Goal: Information Seeking & Learning: Learn about a topic

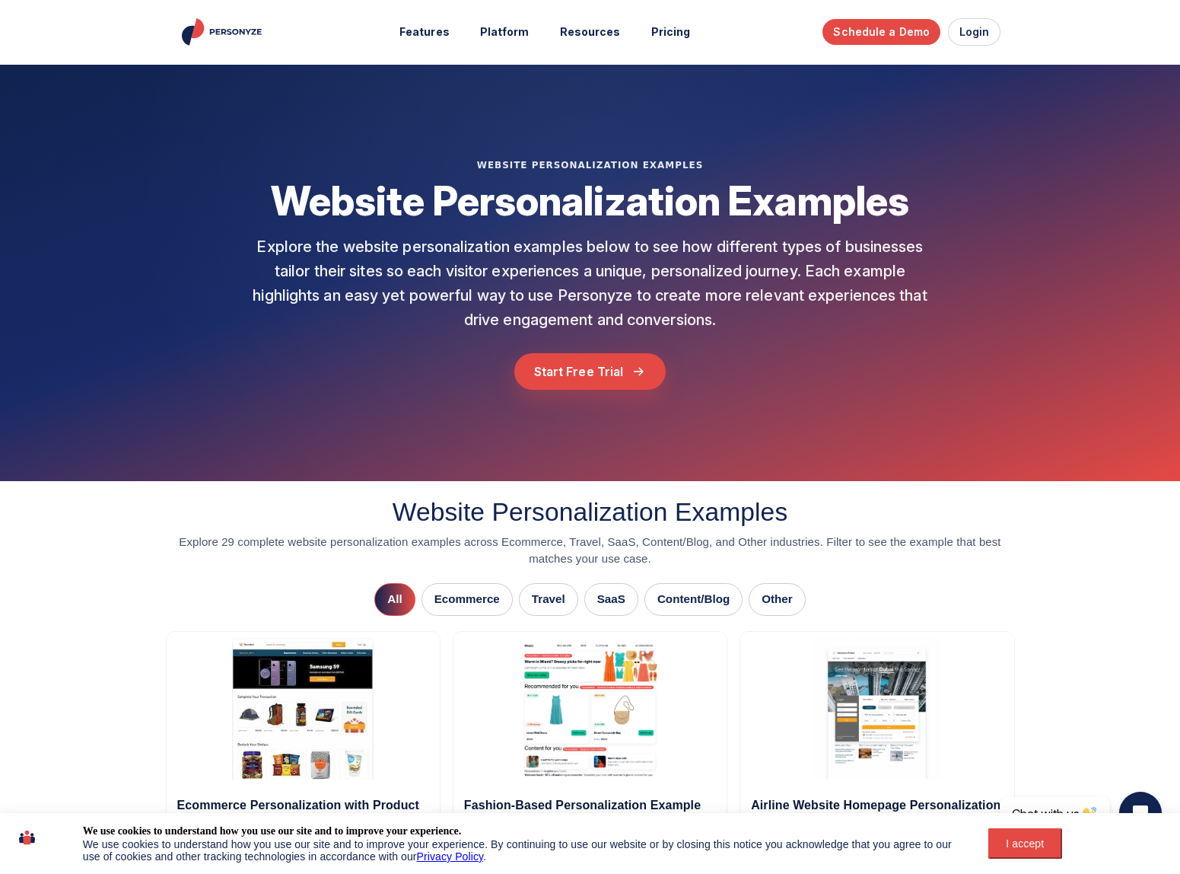
drag, startPoint x: 1177, startPoint y: 624, endPoint x: 1144, endPoint y: 684, distance: 68.5
drag, startPoint x: 1046, startPoint y: 586, endPoint x: 855, endPoint y: 434, distance: 244.3
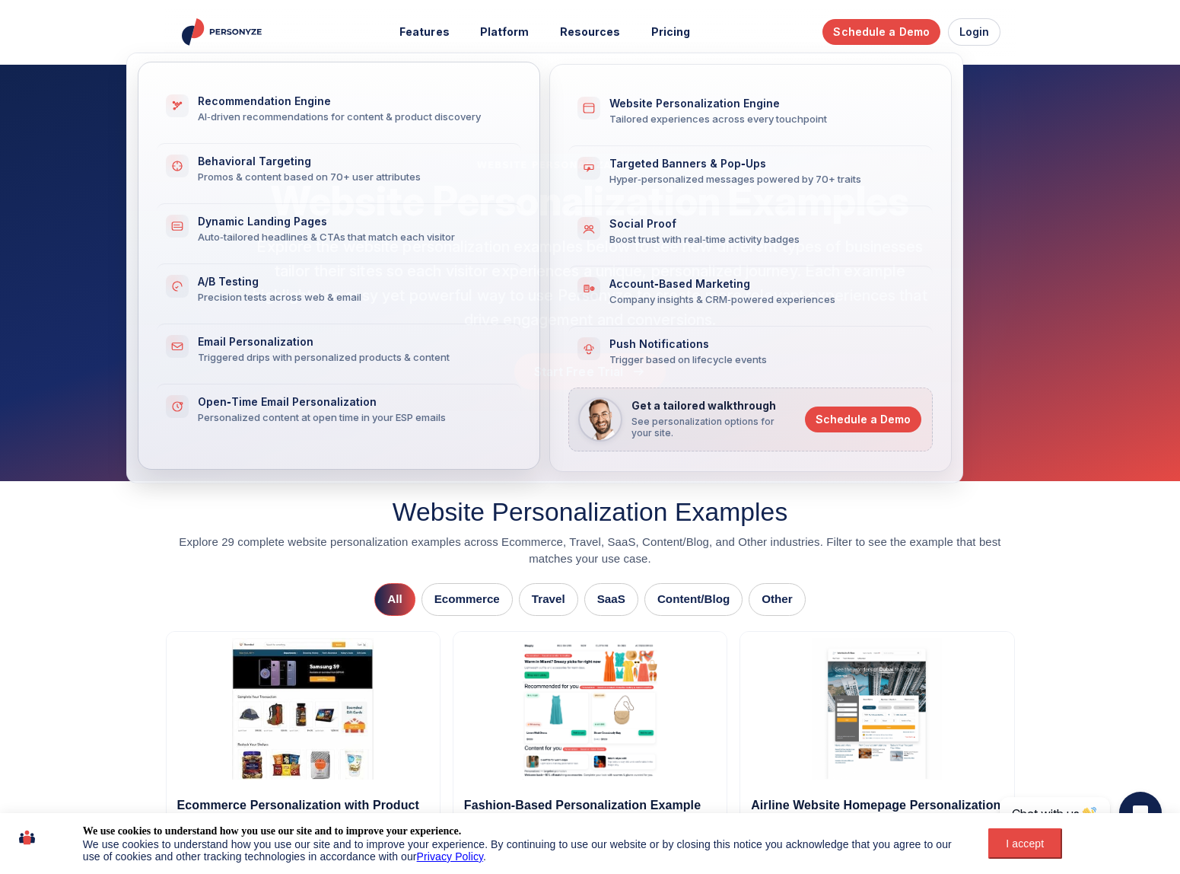
click at [272, 110] on span "Recommendation Engine AI‑driven recommendations for content & product discovery" at bounding box center [350, 109] width 305 height 28
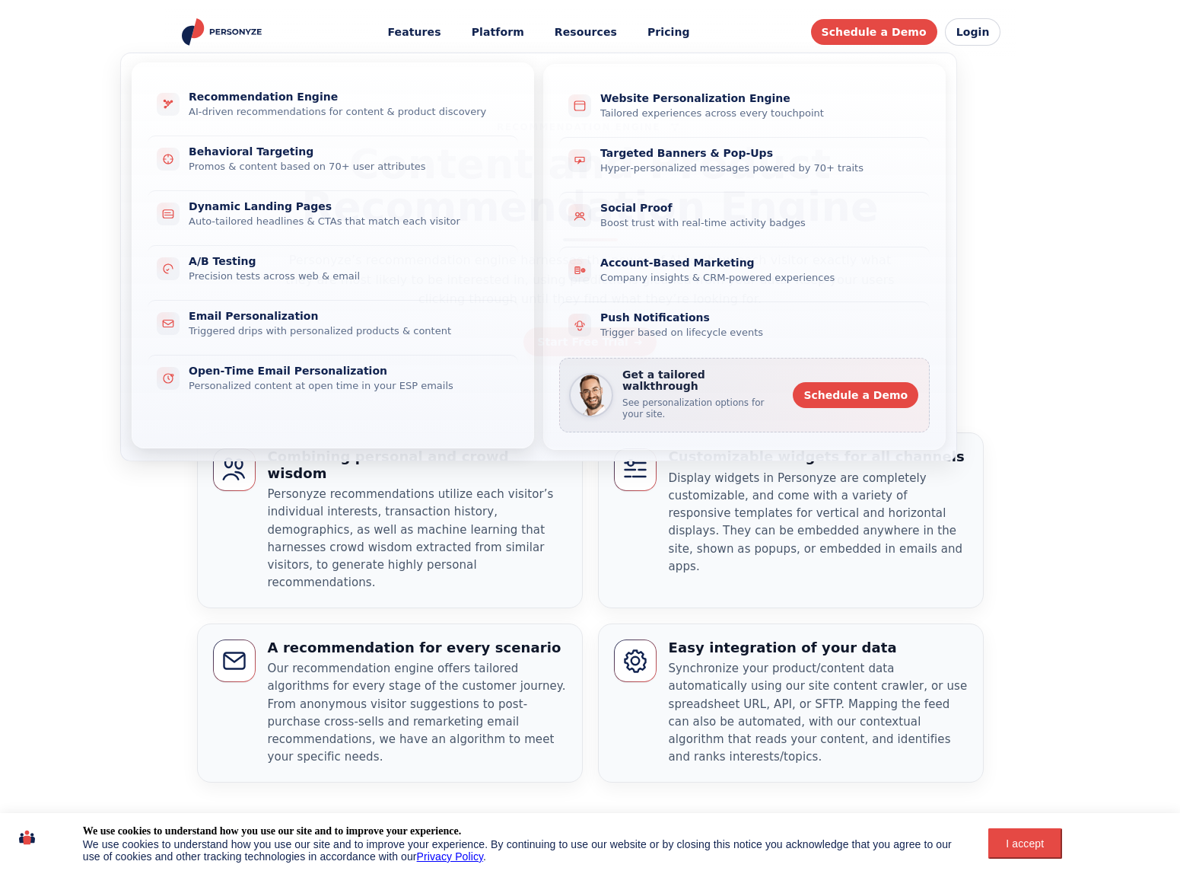
click at [322, 162] on div "Promos & content based on 70+ user attributes" at bounding box center [344, 167] width 311 height 14
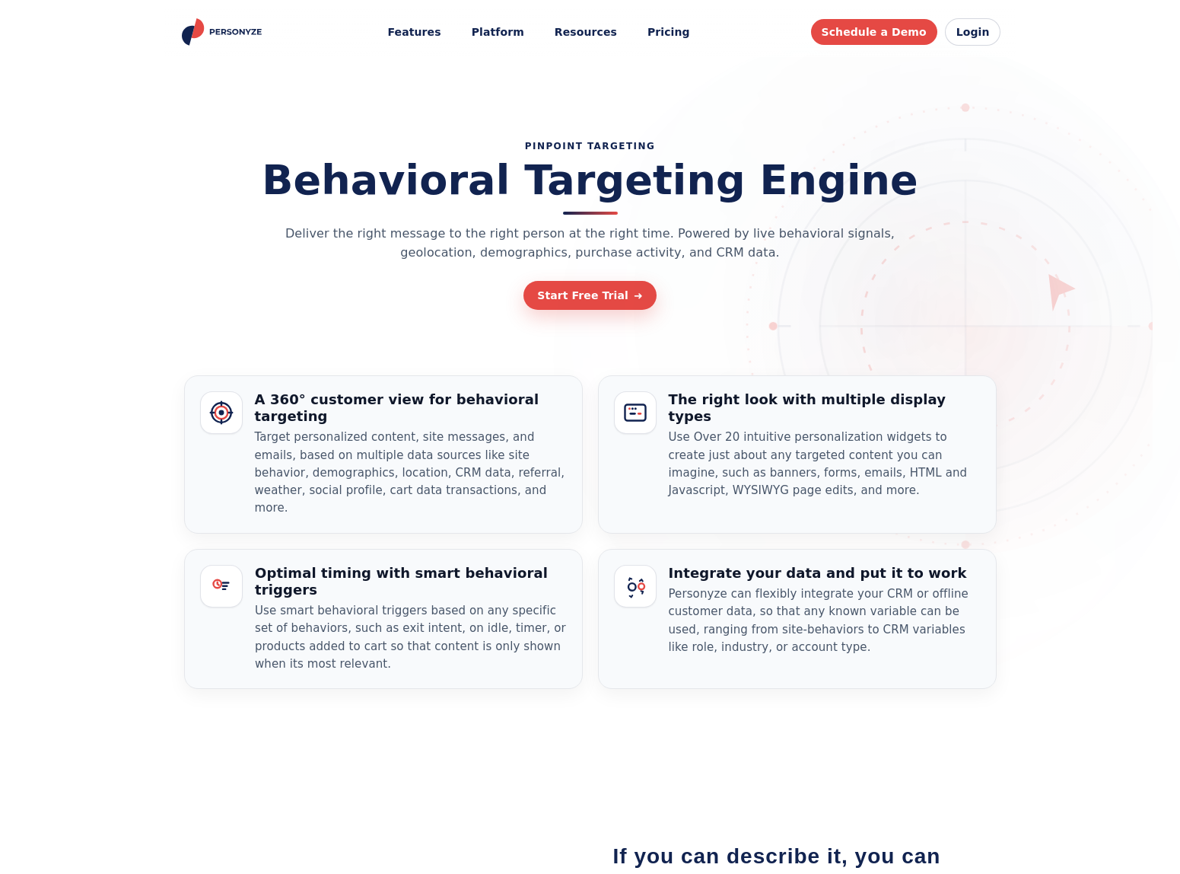
click at [234, 34] on img "Personyze home" at bounding box center [224, 31] width 88 height 27
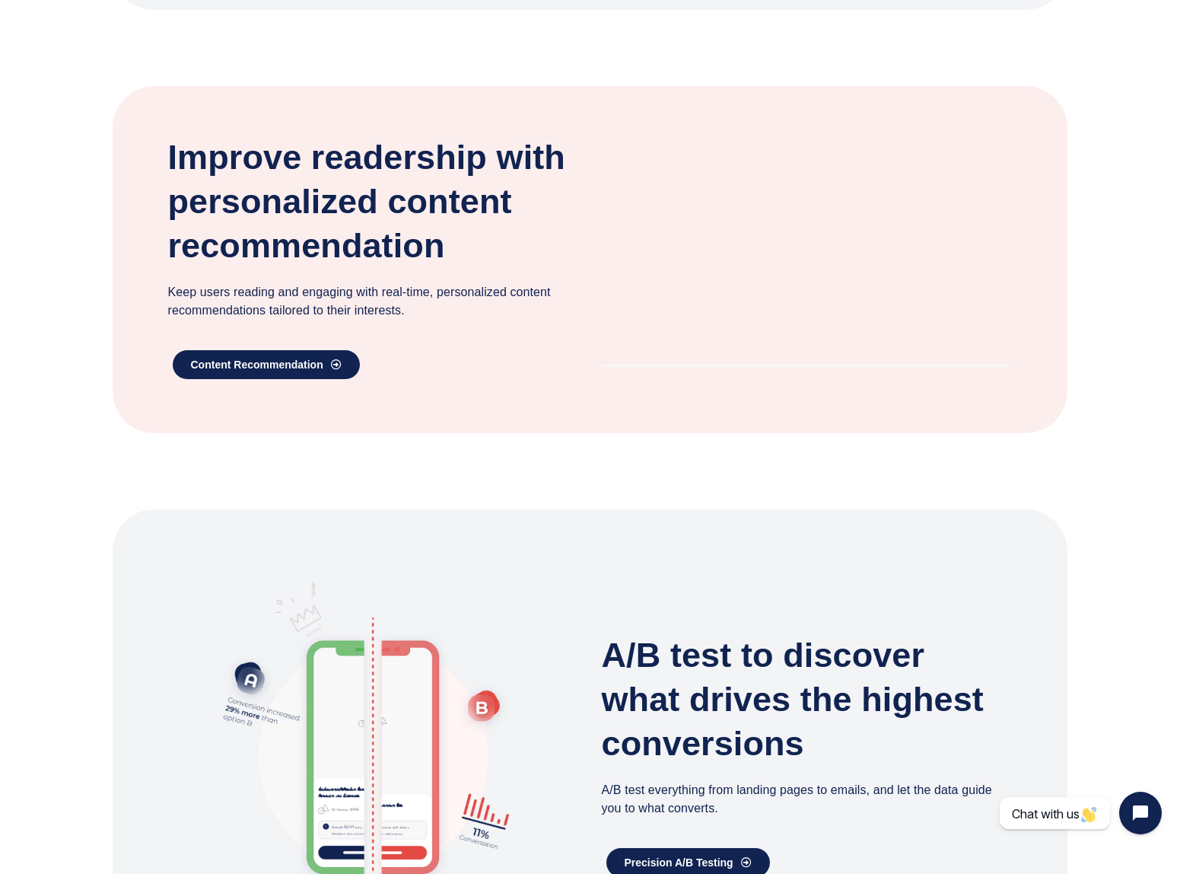
scroll to position [837, 0]
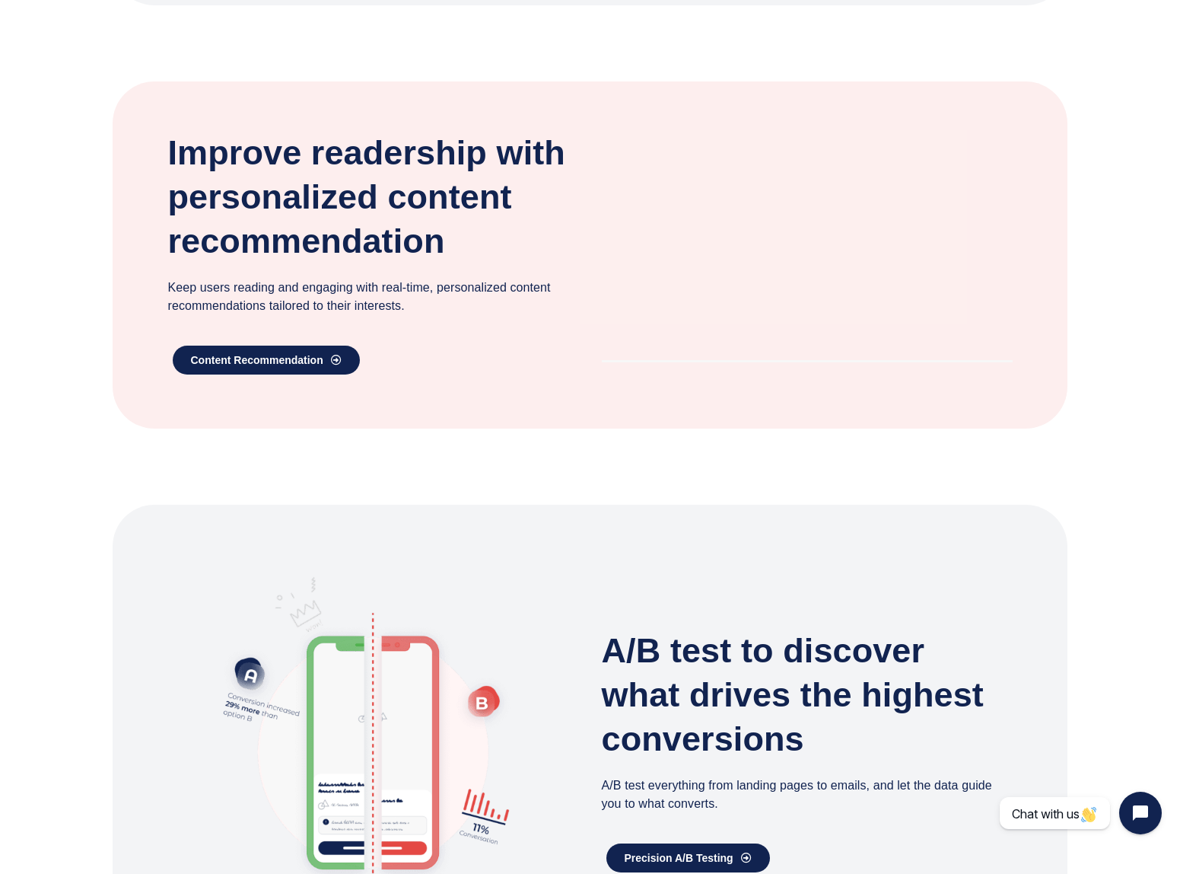
drag, startPoint x: 1027, startPoint y: 509, endPoint x: 165, endPoint y: 120, distance: 946.0
click at [1027, 497] on section "Improve readership with personalized content recommendation Keep users reading …" at bounding box center [590, 285] width 1180 height 423
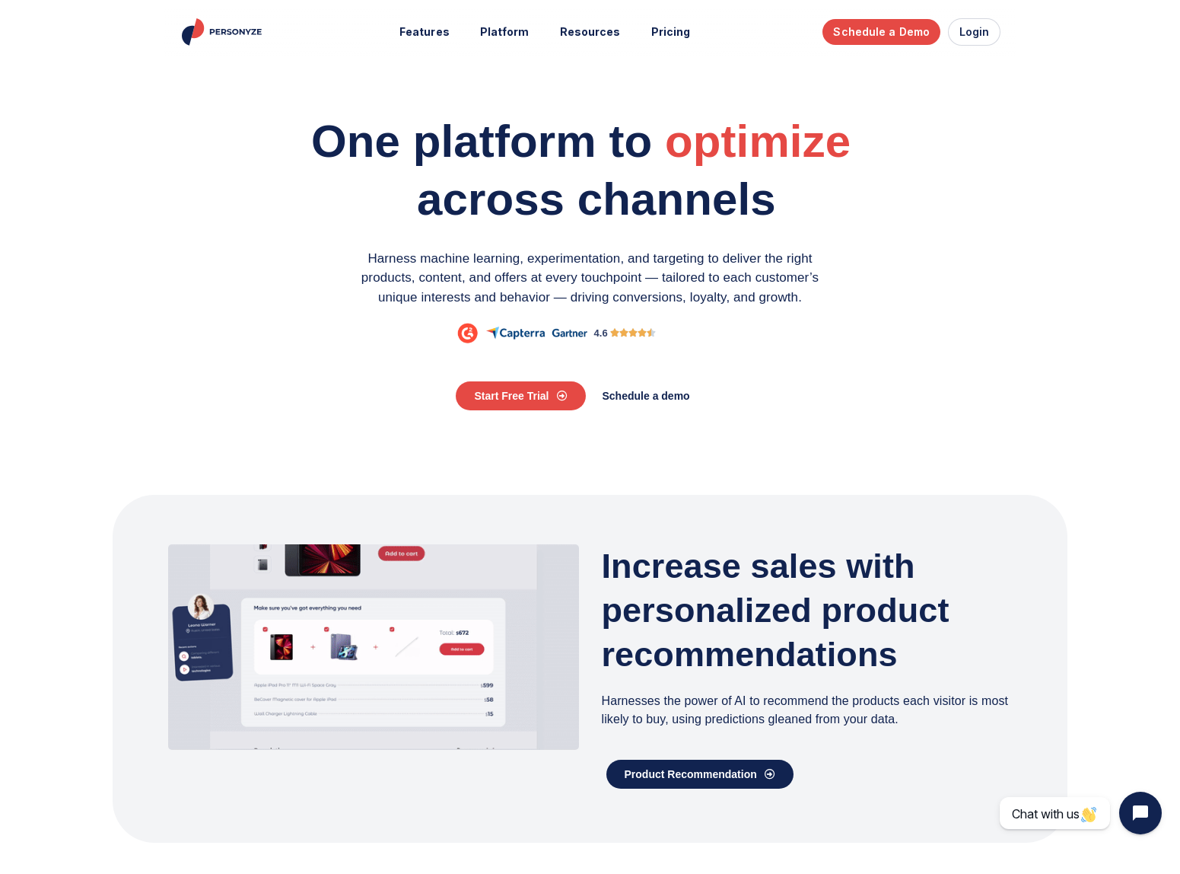
click at [227, 30] on img "Personyze home" at bounding box center [224, 31] width 88 height 27
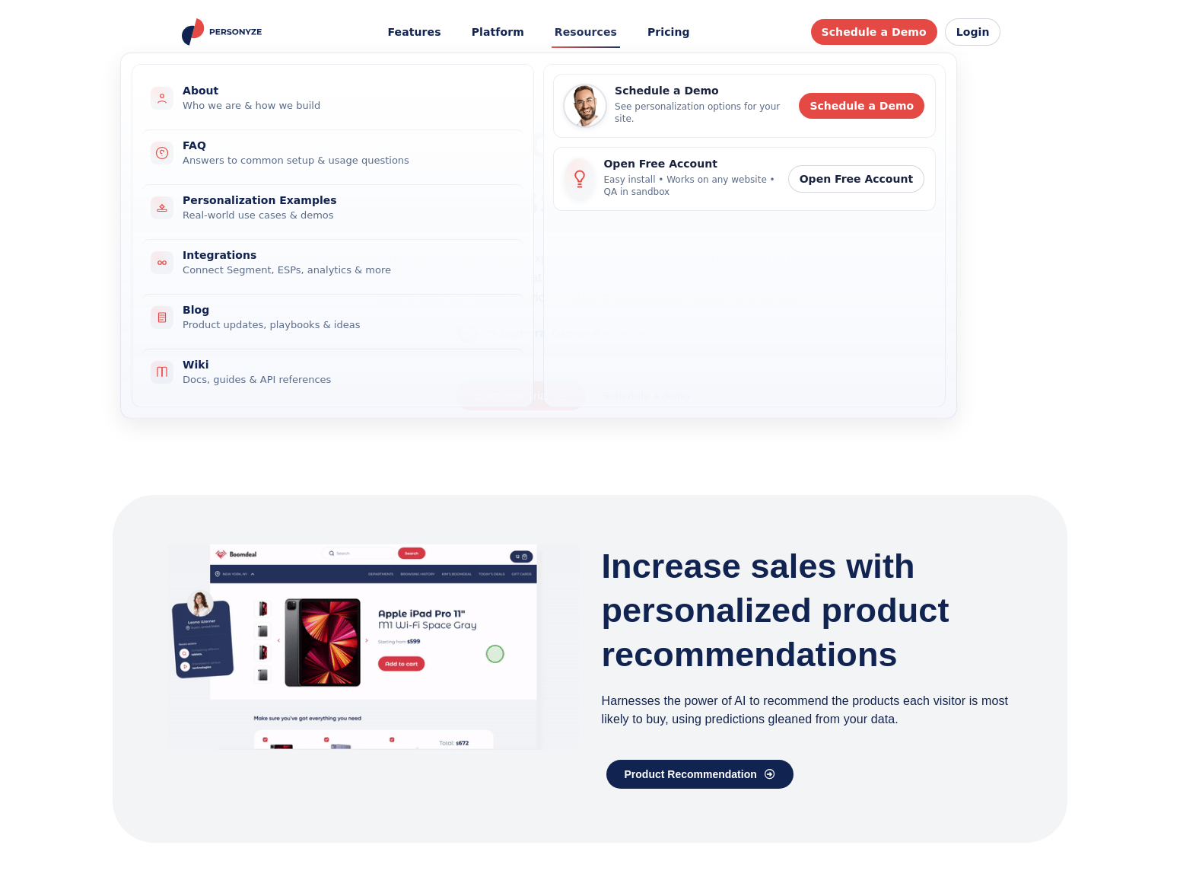
drag, startPoint x: 1034, startPoint y: 295, endPoint x: 578, endPoint y: 40, distance: 522.4
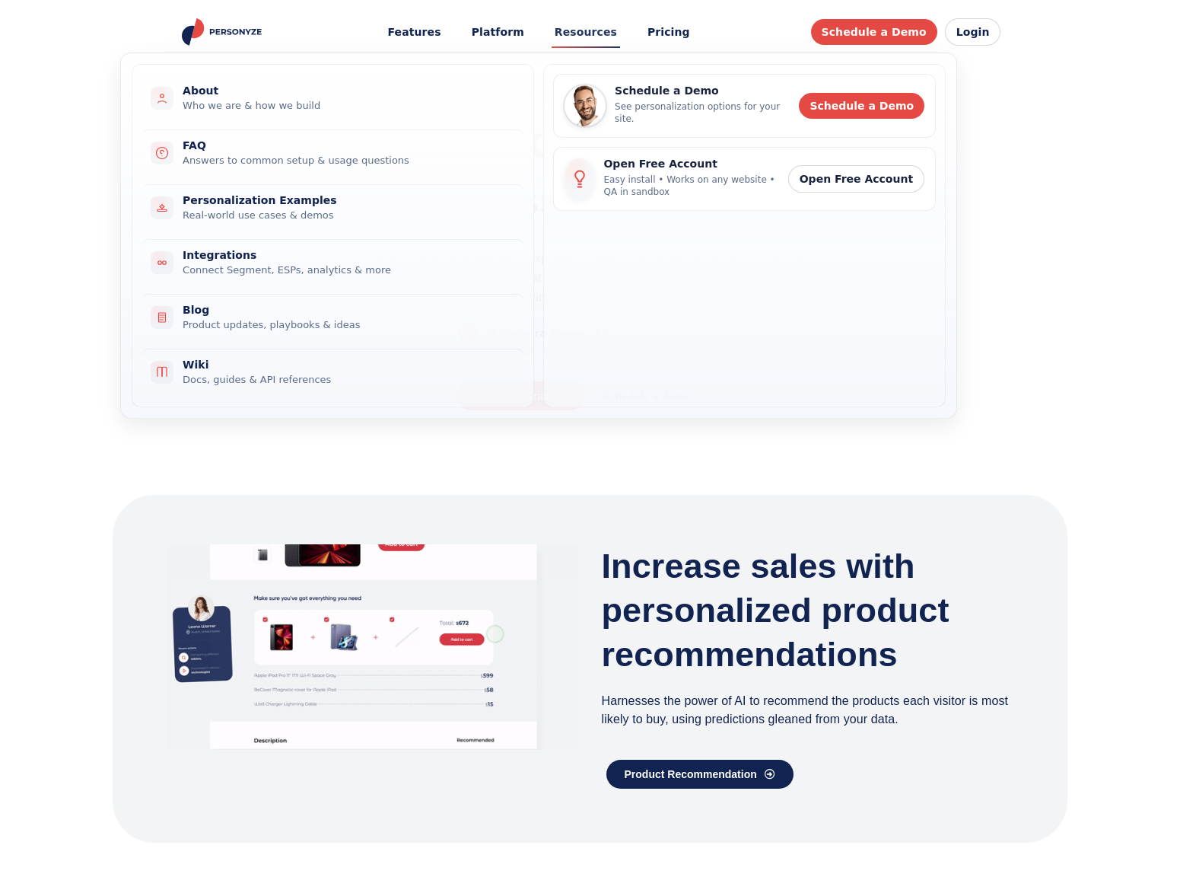
click at [1034, 295] on section "One platform to engage personalize optimize across channels Harness machine lea…" at bounding box center [590, 238] width 970 height 261
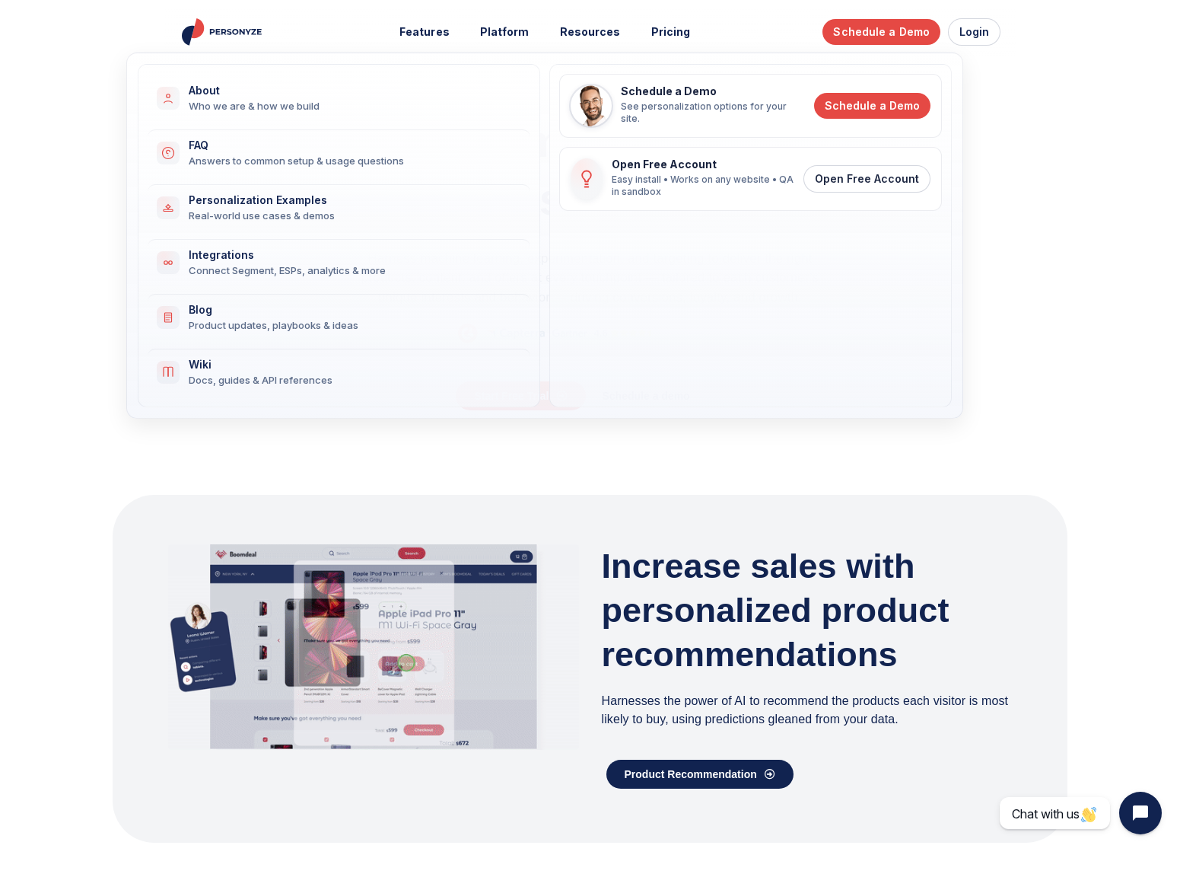
drag, startPoint x: 212, startPoint y: 93, endPoint x: 225, endPoint y: 86, distance: 14.6
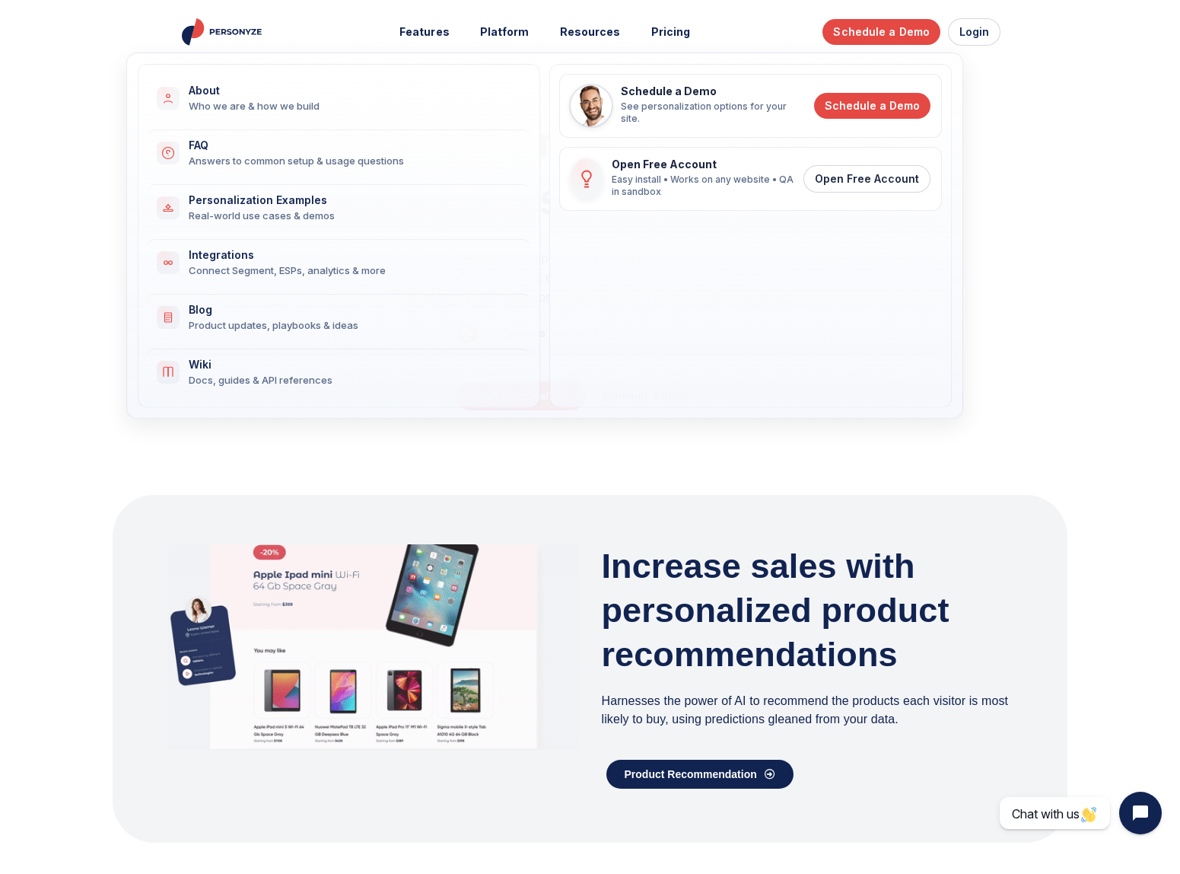
click at [212, 93] on div "About" at bounding box center [350, 90] width 323 height 13
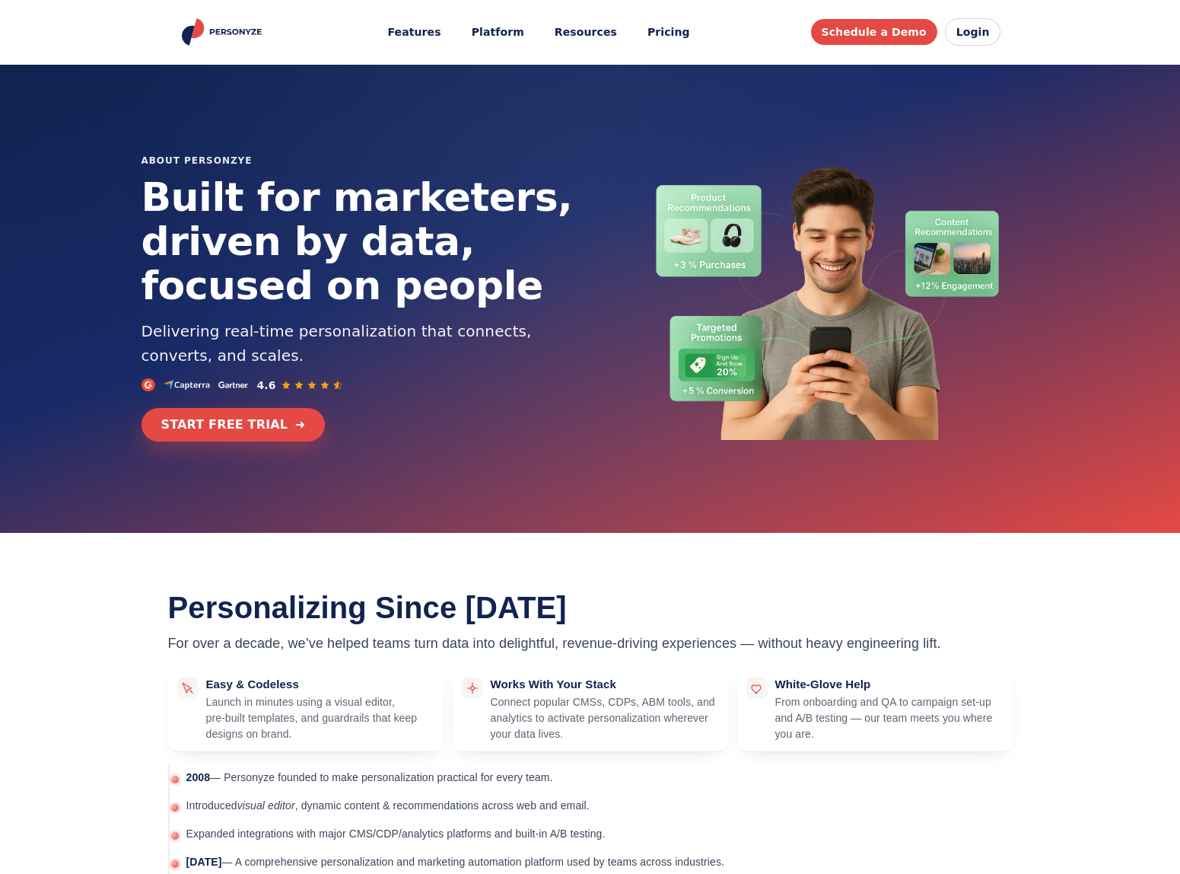
drag, startPoint x: 0, startPoint y: 0, endPoint x: 249, endPoint y: 30, distance: 250.7
click at [249, 30] on img "Personyze home" at bounding box center [224, 31] width 88 height 27
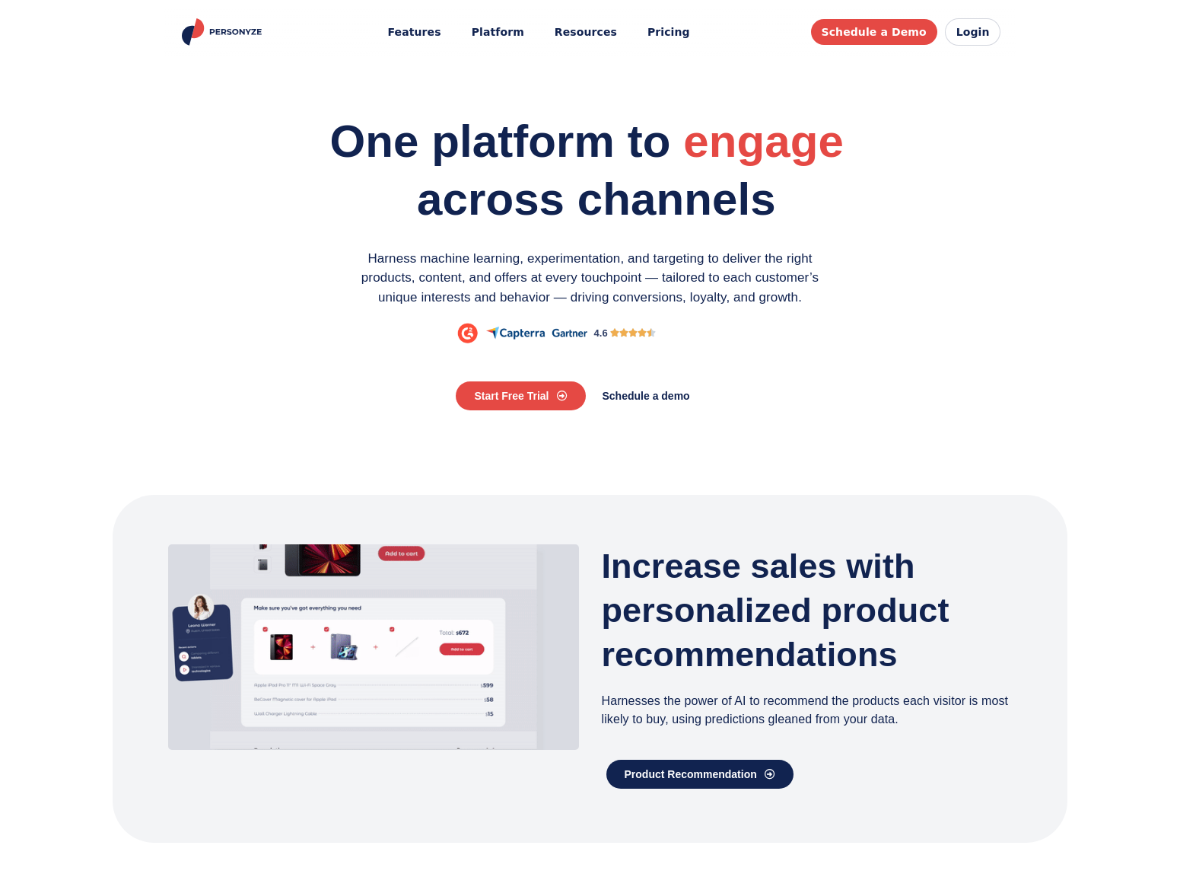
click at [226, 37] on img "Personyze home" at bounding box center [224, 31] width 88 height 27
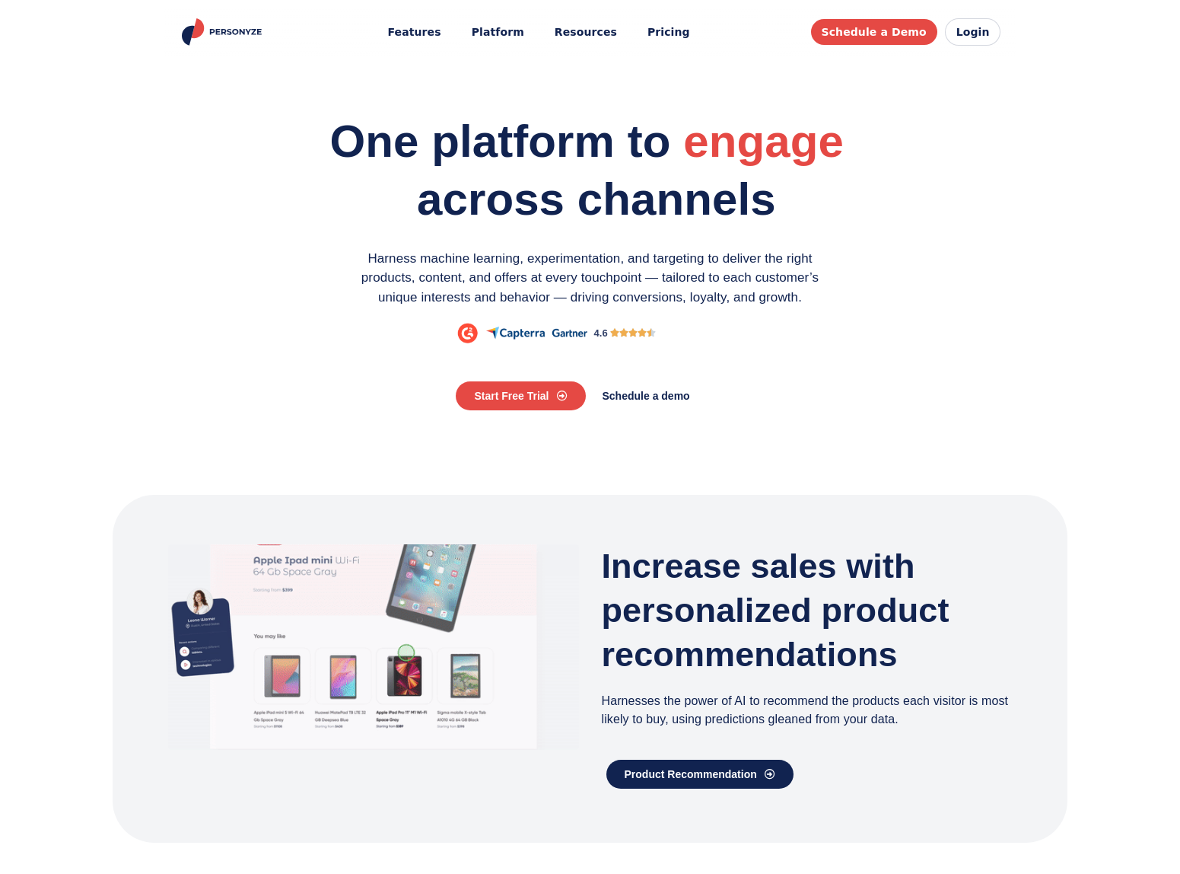
click at [1029, 204] on section "One platform to engage personalize optimize across channels Harness machine lea…" at bounding box center [590, 238] width 970 height 261
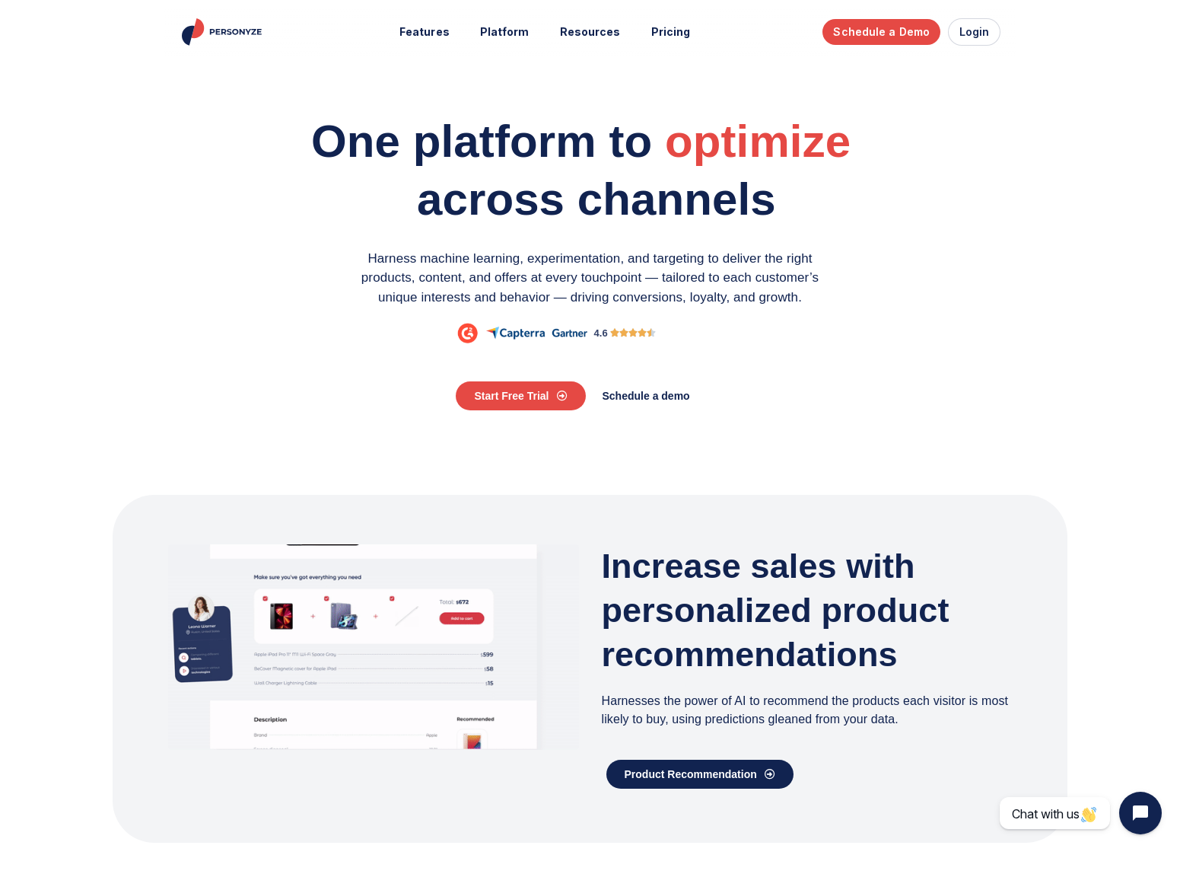
drag, startPoint x: 1098, startPoint y: 307, endPoint x: 1034, endPoint y: 271, distance: 73.6
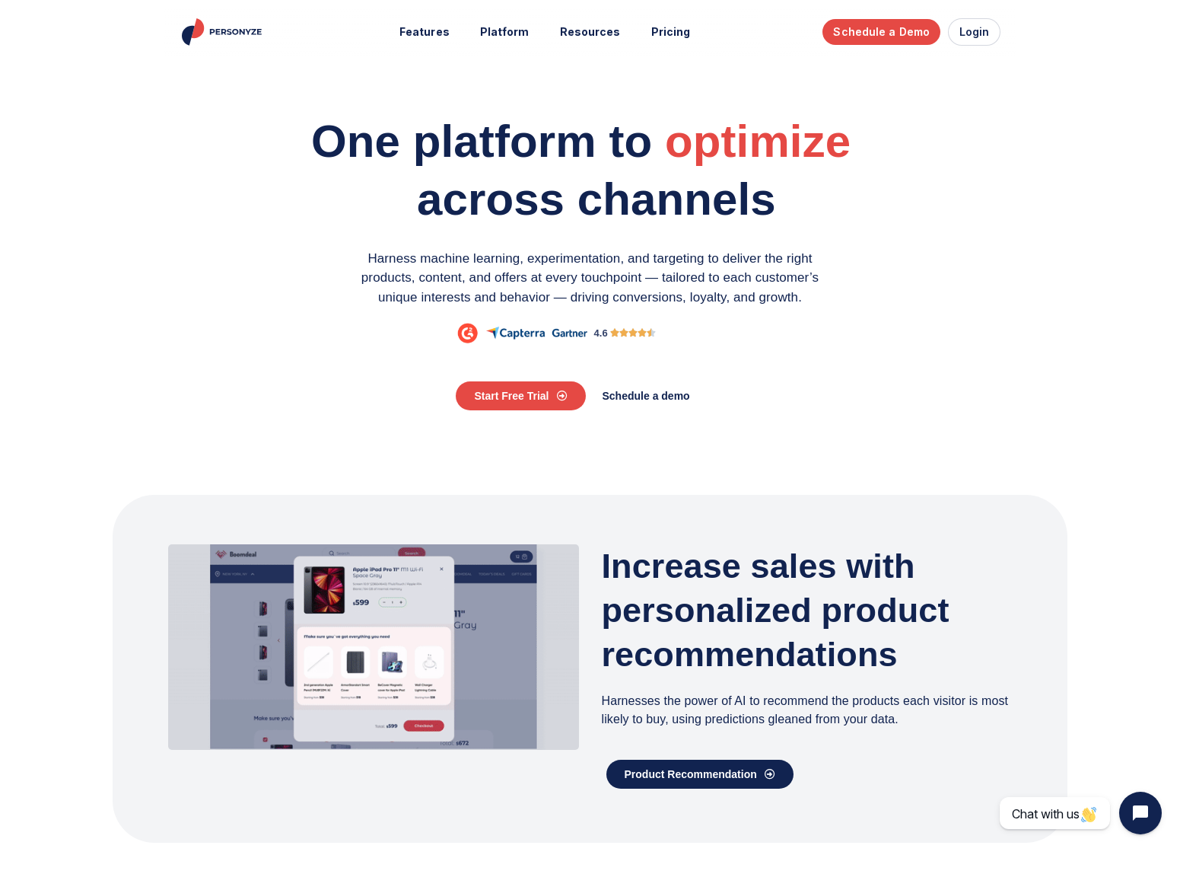
click at [1098, 307] on section "One platform to engage personalize optimize across channels Harness machine lea…" at bounding box center [590, 261] width 1180 height 392
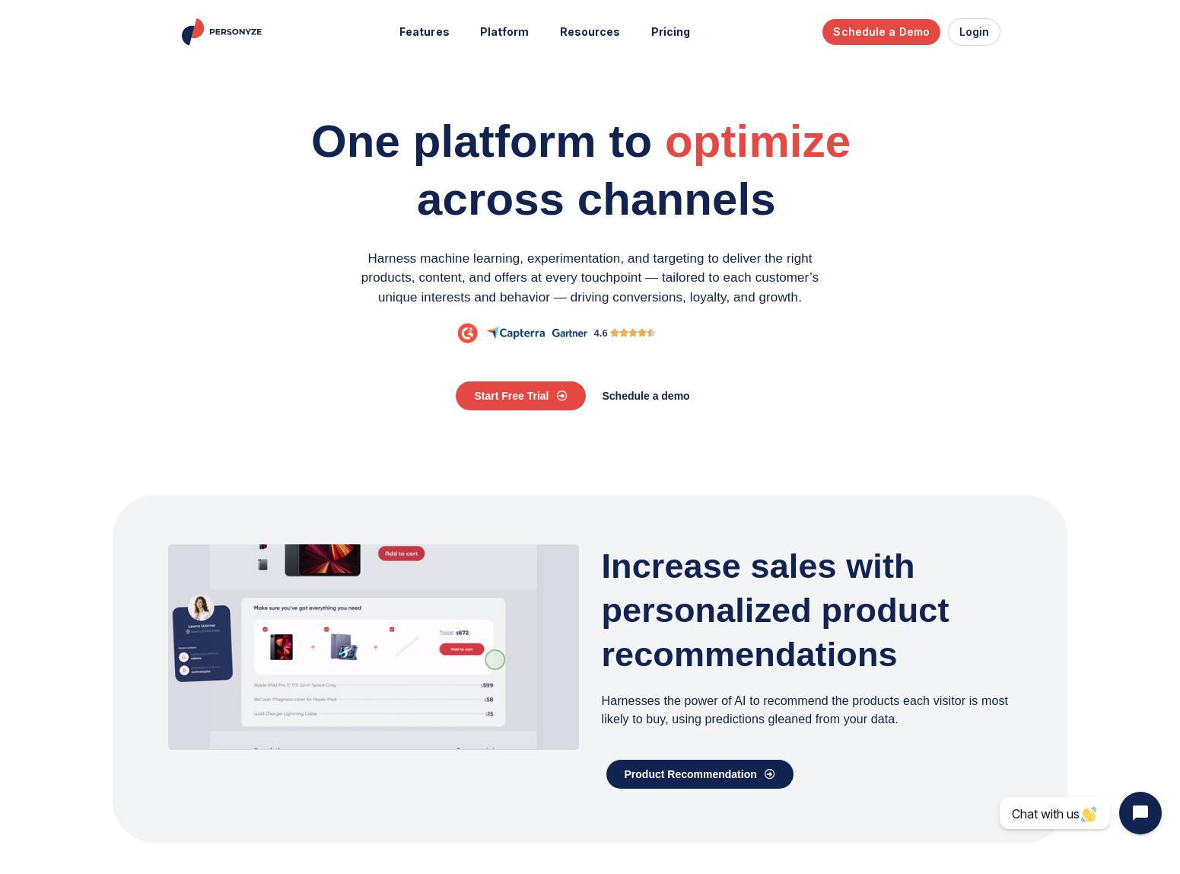
click at [1155, 279] on section "One platform to engage personalize optimize across channels Harness machine lea…" at bounding box center [590, 261] width 1180 height 392
